Goal: Task Accomplishment & Management: Manage account settings

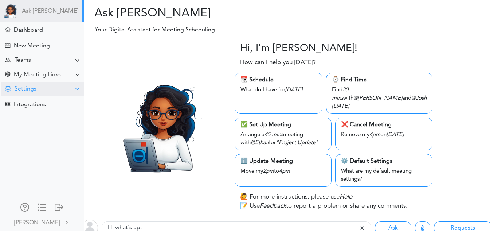
click at [34, 90] on div "Settings" at bounding box center [26, 89] width 22 height 7
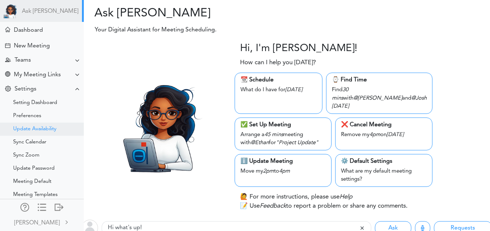
click at [44, 125] on div "Update Availability" at bounding box center [42, 128] width 84 height 13
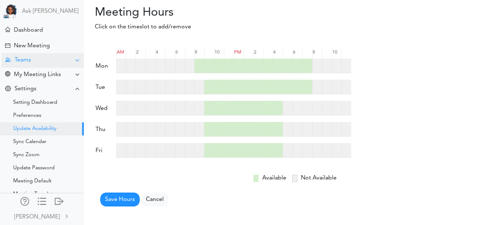
click at [56, 61] on div "Teams" at bounding box center [42, 60] width 82 height 14
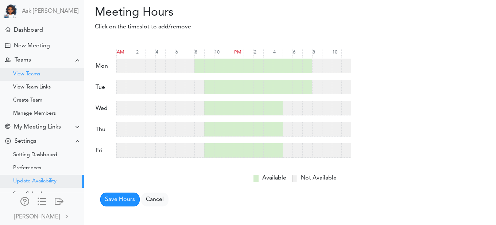
click at [53, 76] on div "View Teams" at bounding box center [42, 74] width 84 height 13
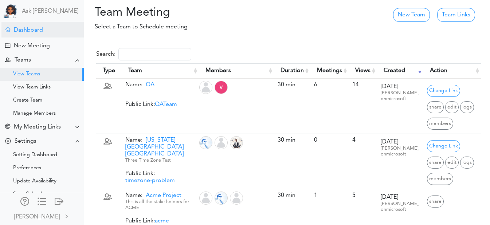
click at [32, 34] on div "Dashboard" at bounding box center [28, 30] width 29 height 7
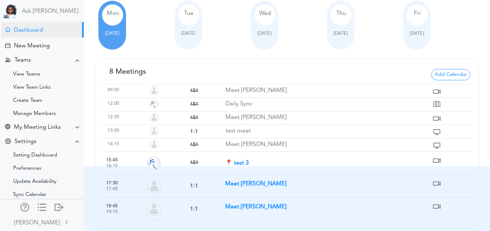
scroll to position [70, 0]
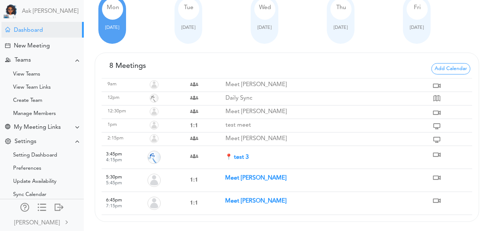
click at [246, 199] on strong "Meet [PERSON_NAME]" at bounding box center [255, 201] width 61 height 6
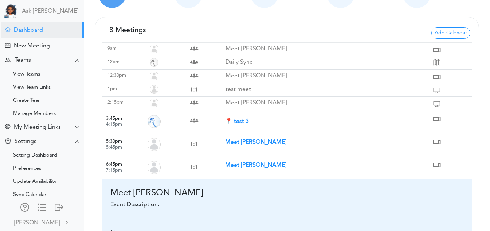
scroll to position [106, 0]
click at [237, 140] on strong "Meet [PERSON_NAME]" at bounding box center [255, 143] width 61 height 6
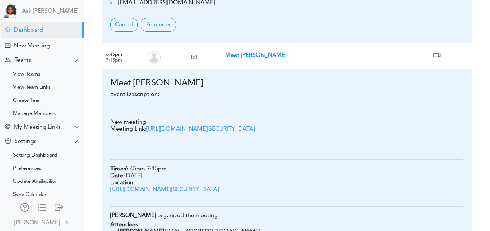
scroll to position [429, 0]
